Goal: Task Accomplishment & Management: Use online tool/utility

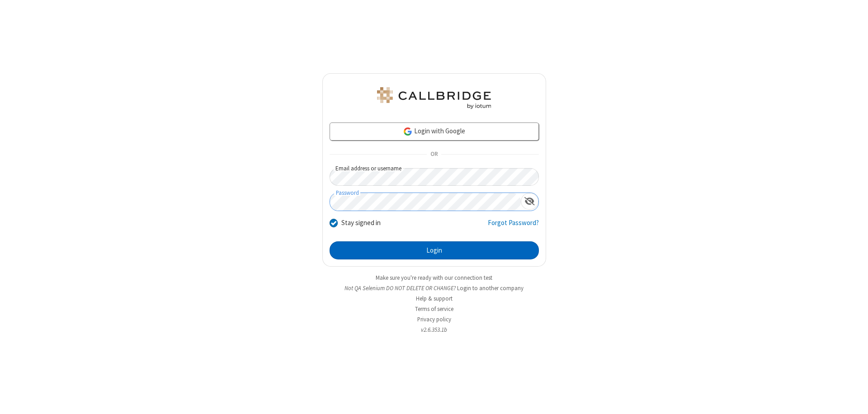
click at [434, 250] on button "Login" at bounding box center [433, 250] width 209 height 18
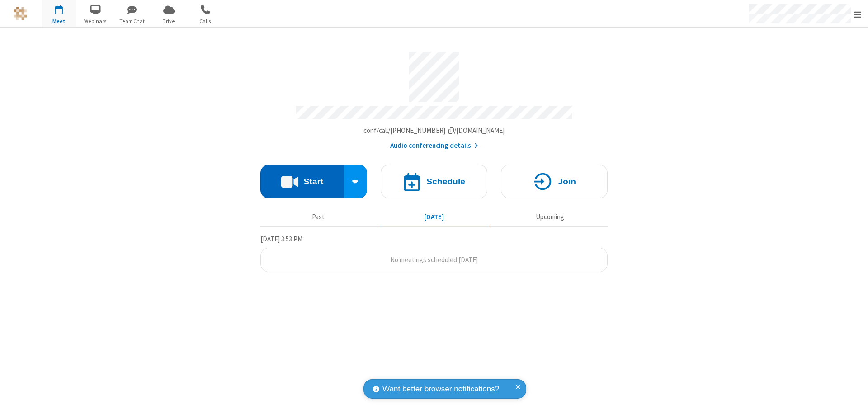
click at [302, 177] on button "Start" at bounding box center [302, 182] width 84 height 34
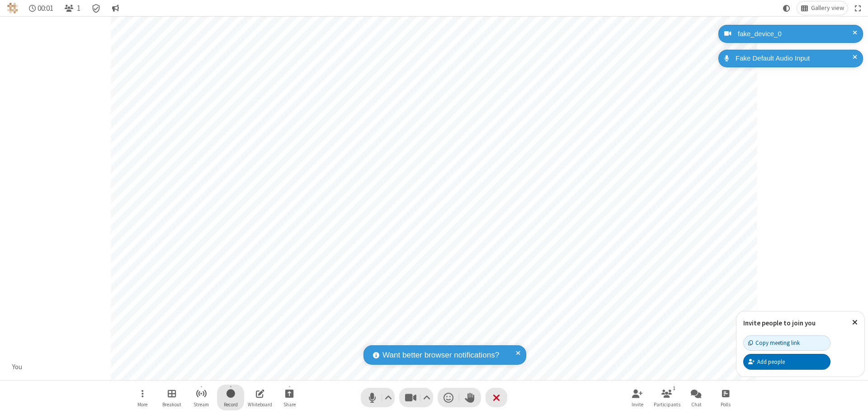
click at [230, 397] on span "Start recording" at bounding box center [230, 393] width 9 height 11
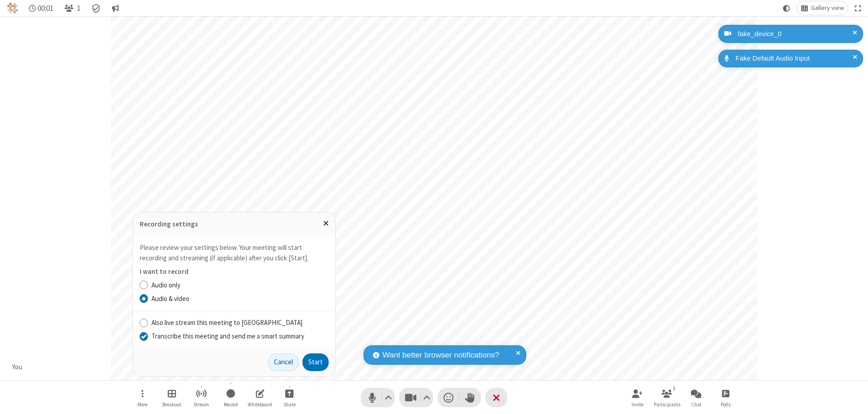
click at [143, 336] on input "Transcribe this meeting and send me a smart summary" at bounding box center [144, 335] width 9 height 9
click at [240, 298] on label "Audio & video" at bounding box center [239, 299] width 177 height 10
click at [148, 298] on input "Audio & video" at bounding box center [144, 298] width 9 height 9
click at [315, 362] on button "Start" at bounding box center [315, 362] width 26 height 18
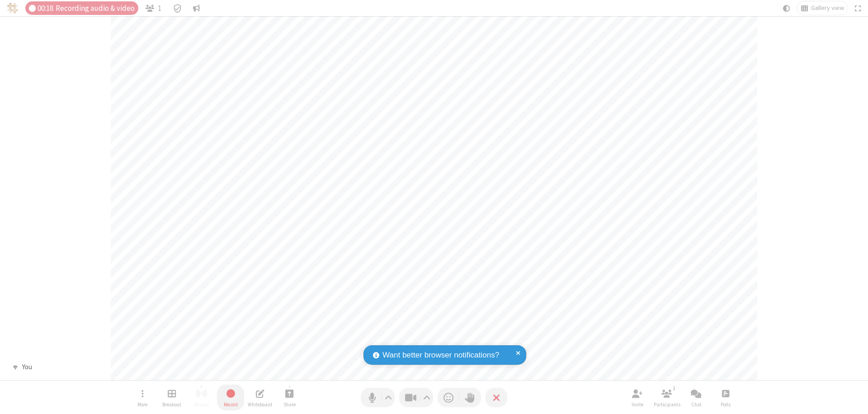
click at [230, 397] on span "Stop recording" at bounding box center [230, 393] width 11 height 12
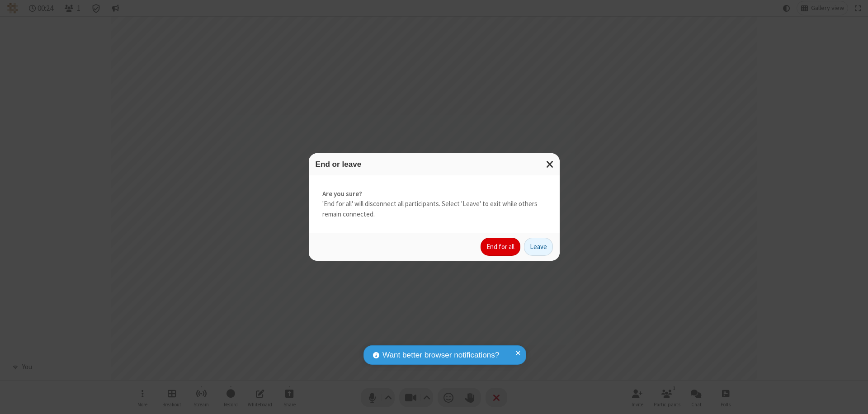
click at [501, 247] on button "End for all" at bounding box center [500, 247] width 40 height 18
